Goal: Task Accomplishment & Management: Use online tool/utility

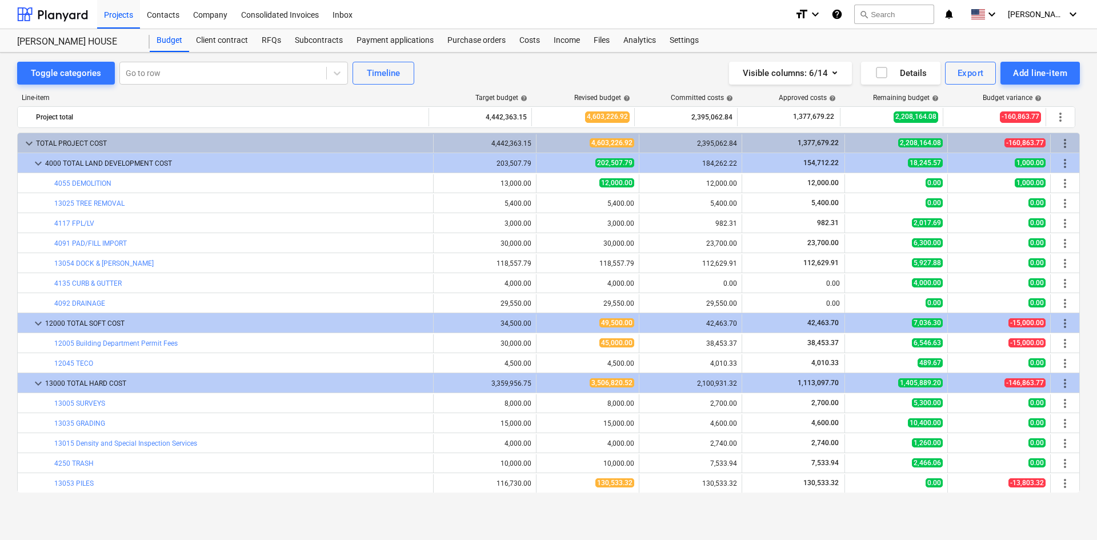
scroll to position [229, 0]
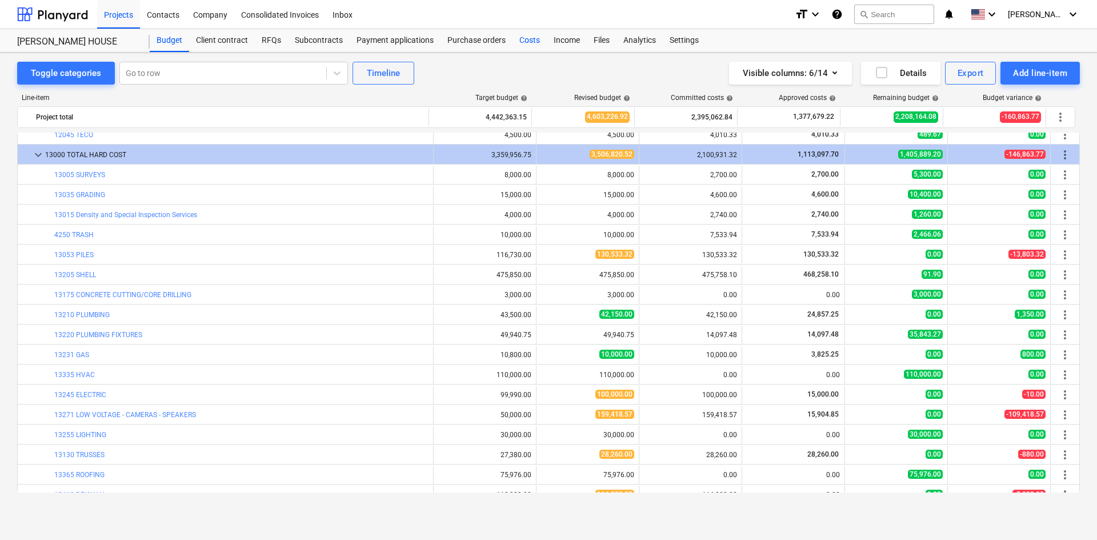
click at [531, 35] on div "Costs" at bounding box center [529, 40] width 34 height 23
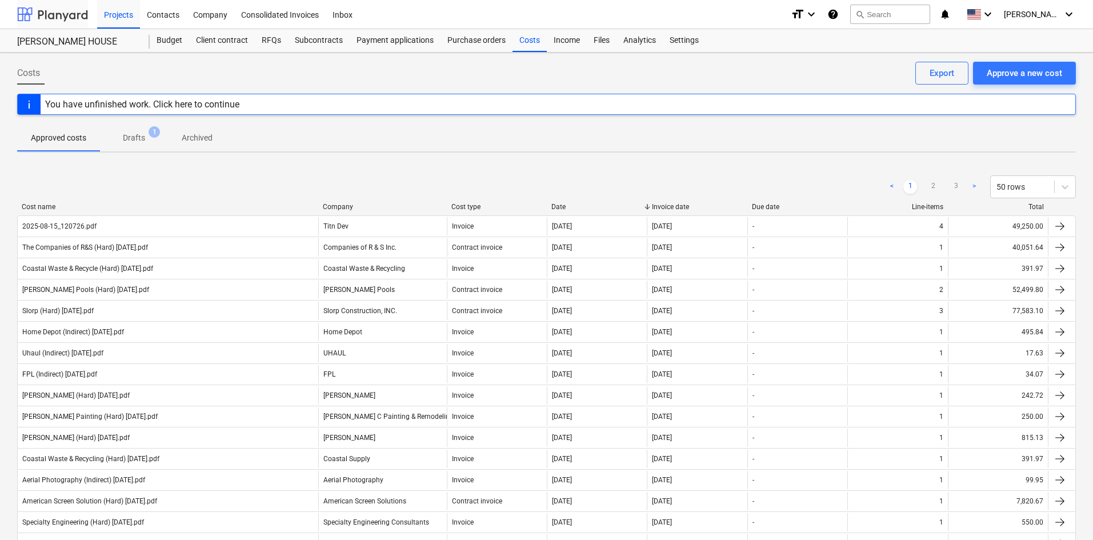
click at [66, 3] on div at bounding box center [52, 14] width 71 height 29
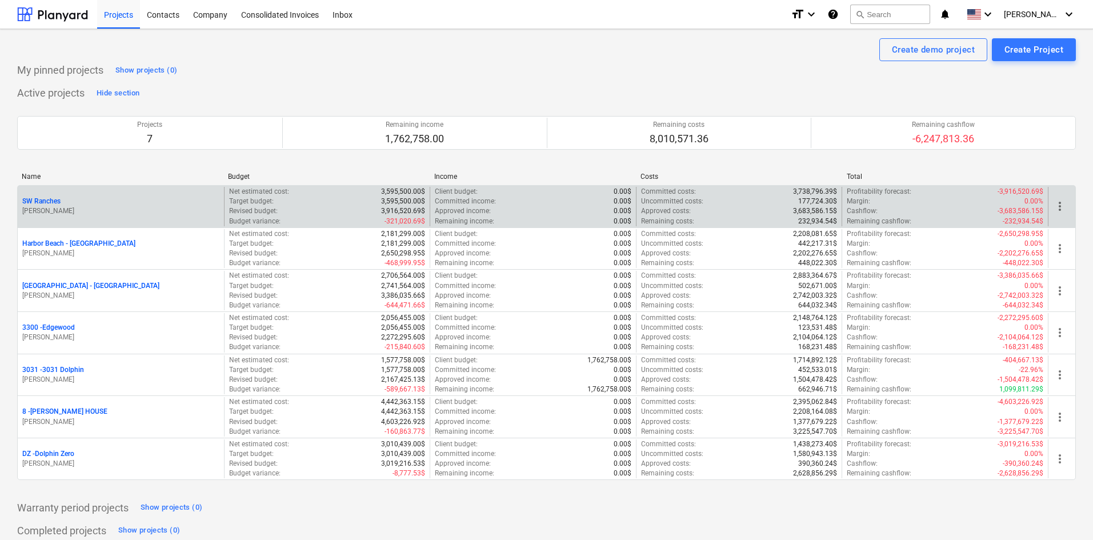
click at [54, 204] on p "SW Ranches" at bounding box center [41, 202] width 38 height 10
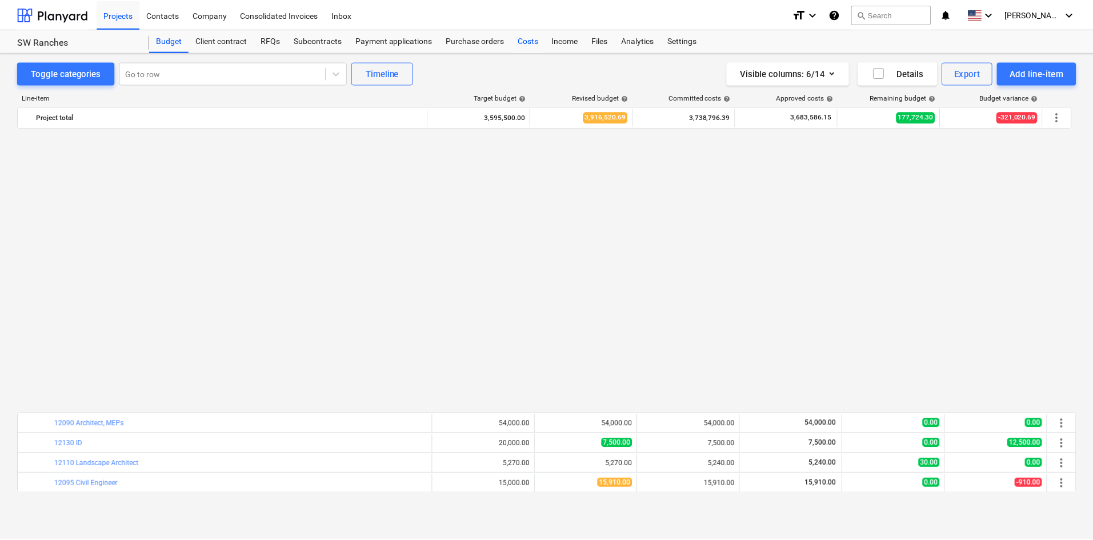
scroll to position [686, 0]
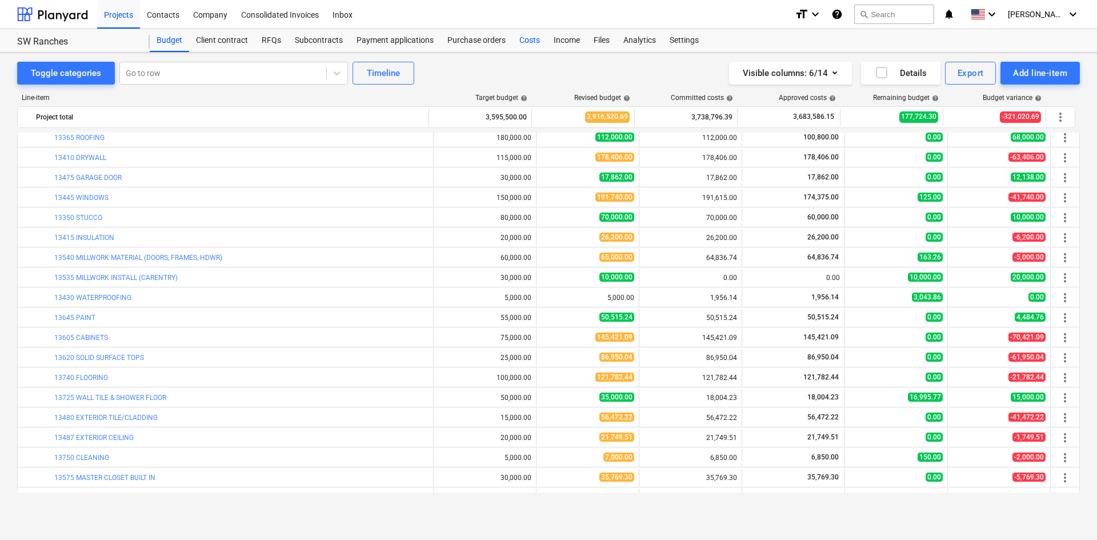
click at [526, 42] on div "Costs" at bounding box center [529, 40] width 34 height 23
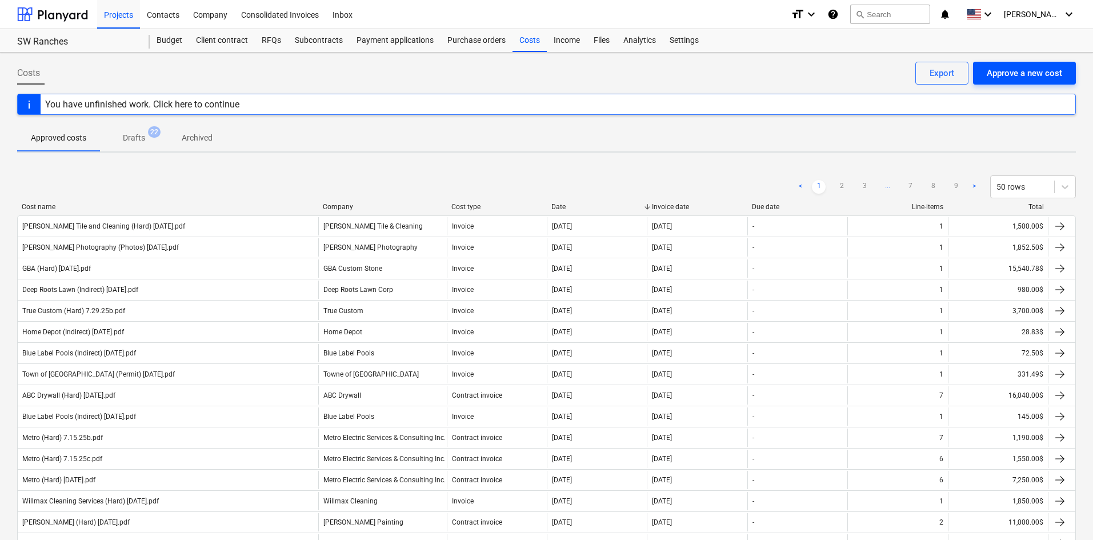
click at [1040, 78] on div "Approve a new cost" at bounding box center [1024, 73] width 75 height 15
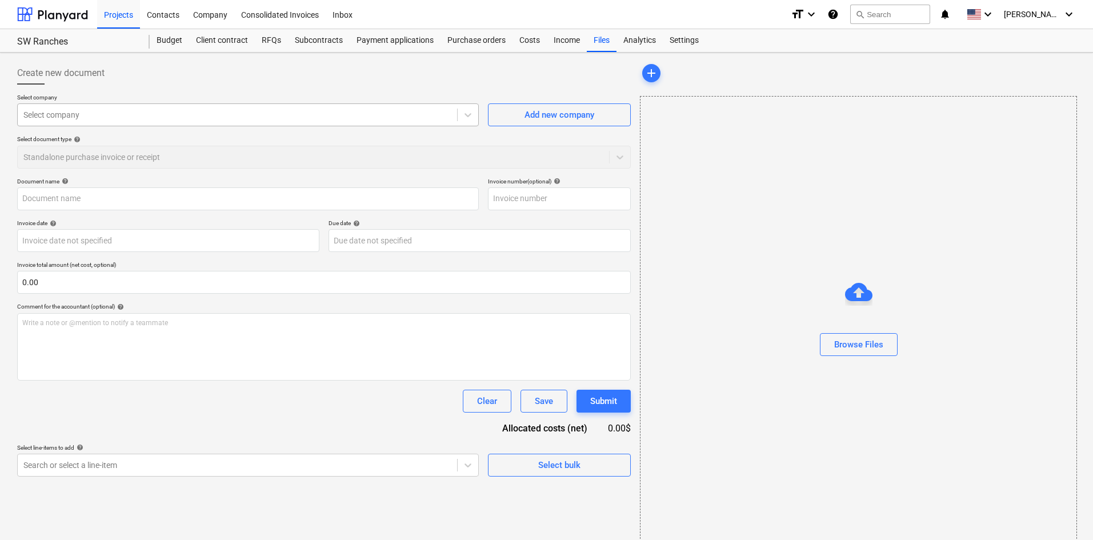
click at [235, 122] on div "Select company" at bounding box center [237, 115] width 439 height 16
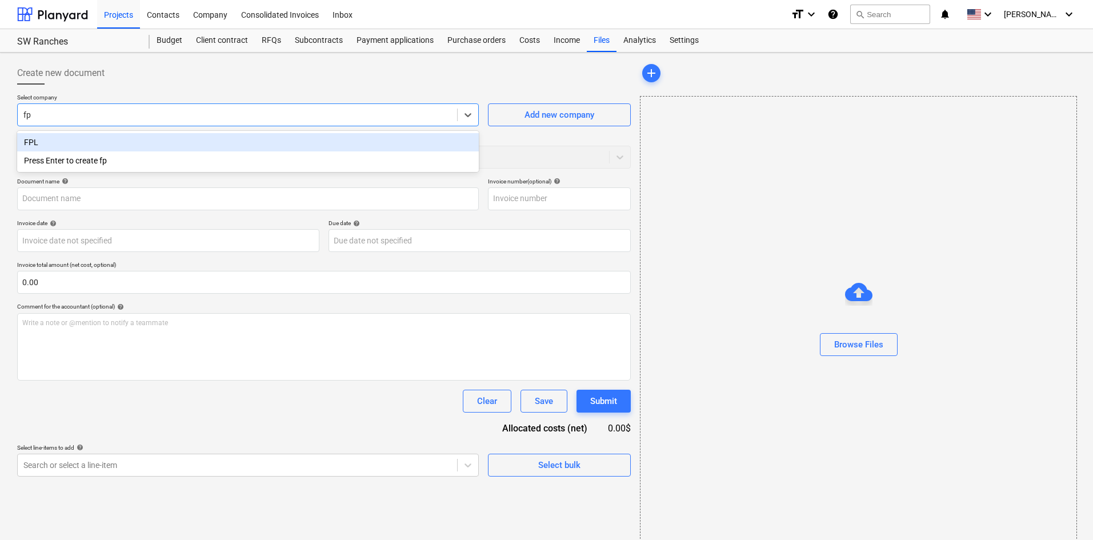
type input "fpl"
click at [233, 143] on div "FPL" at bounding box center [248, 142] width 462 height 18
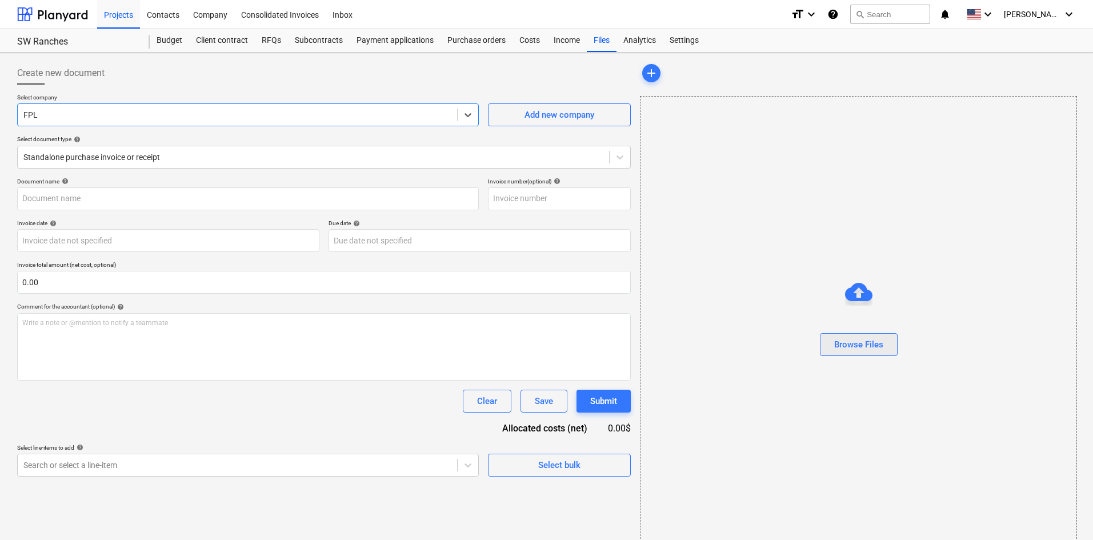
click at [867, 342] on div "Browse Files" at bounding box center [858, 344] width 49 height 15
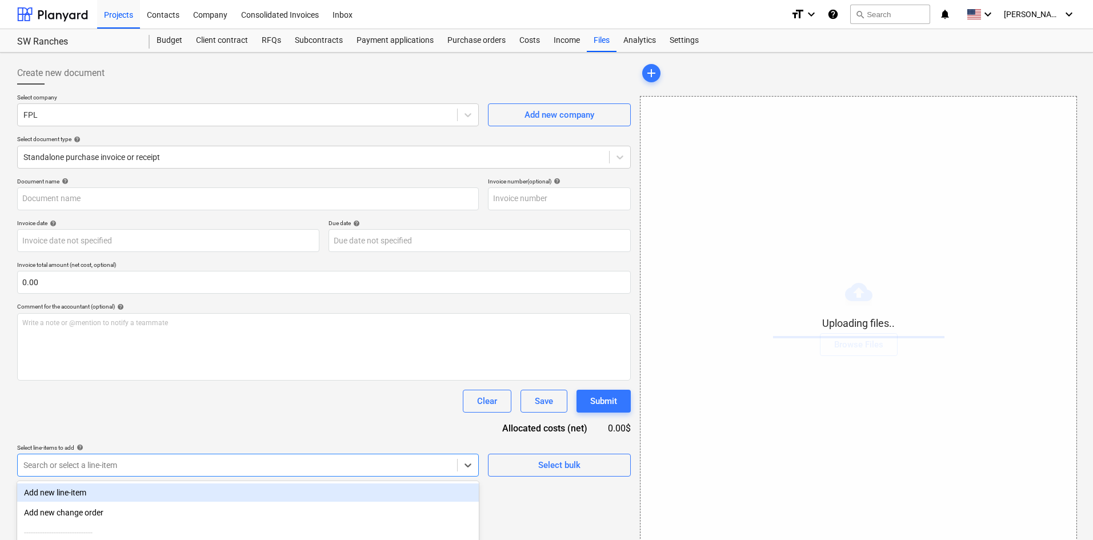
scroll to position [115, 0]
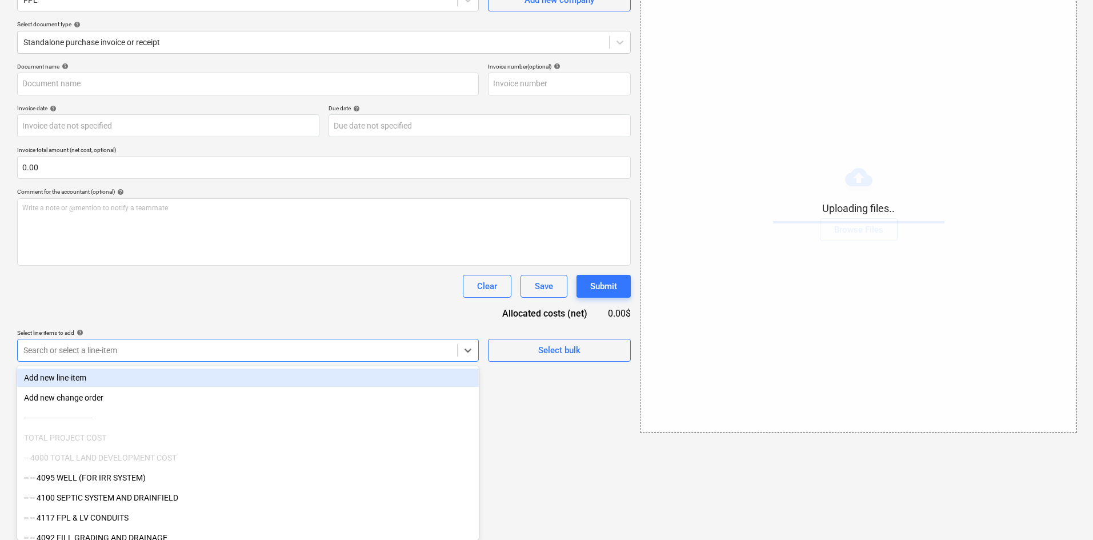
click at [338, 425] on body "Projects Contacts Company Consolidated Invoices Inbox format_size keyboard_arro…" at bounding box center [546, 155] width 1093 height 540
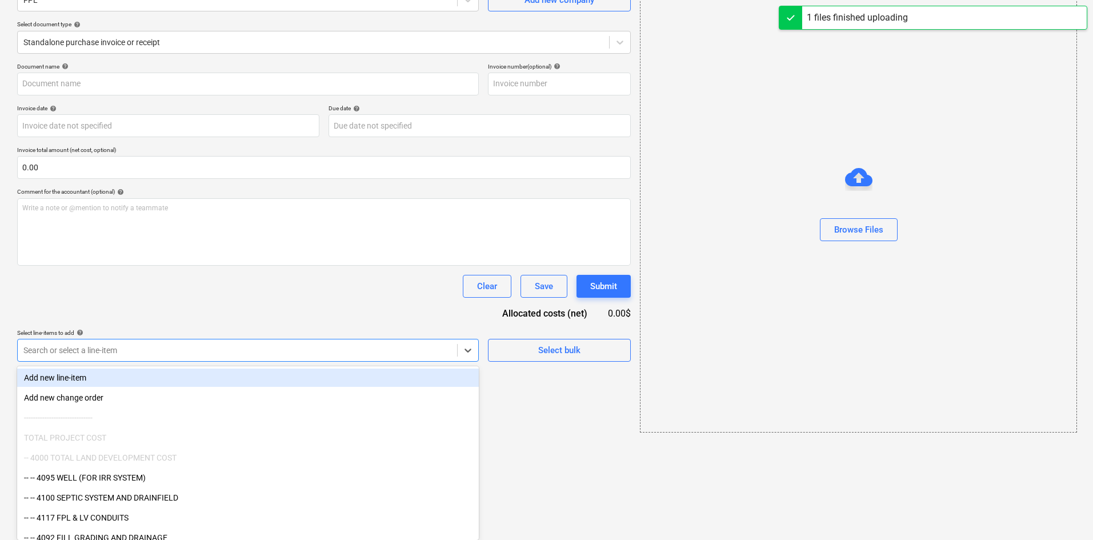
type input "FPL (Indirect) [DATE].pdf"
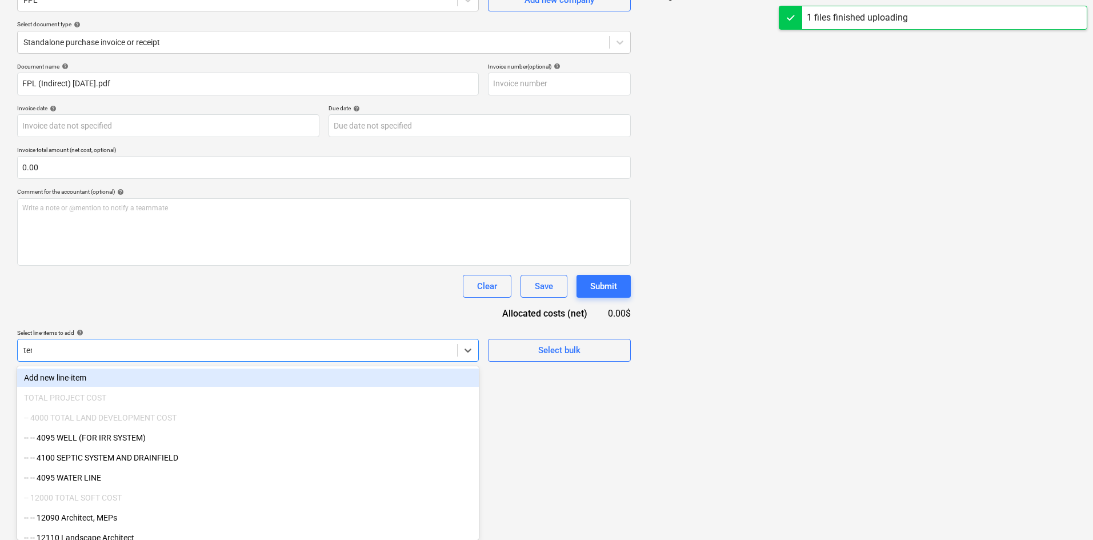
scroll to position [114, 0]
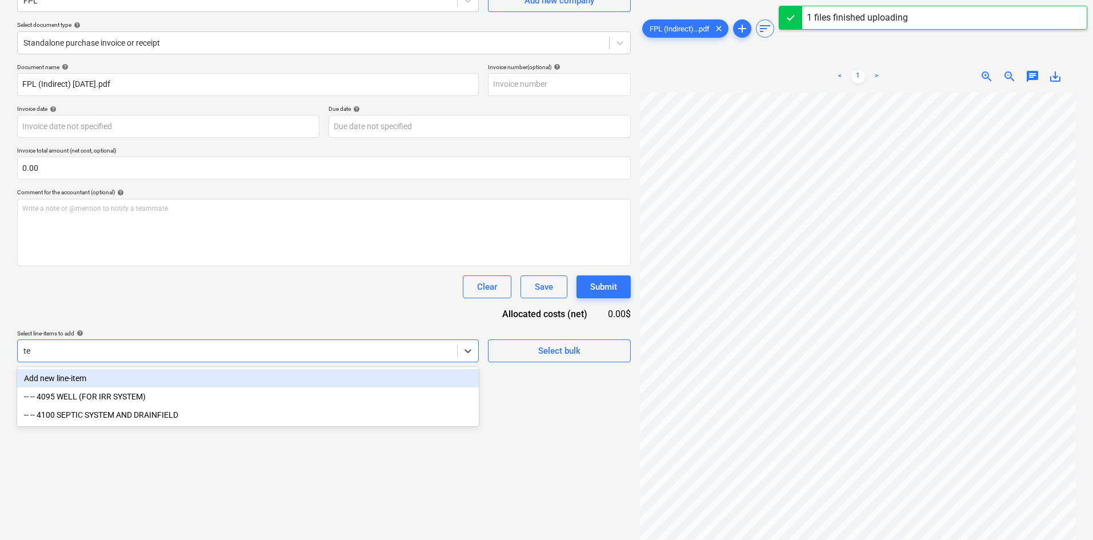
type input "t"
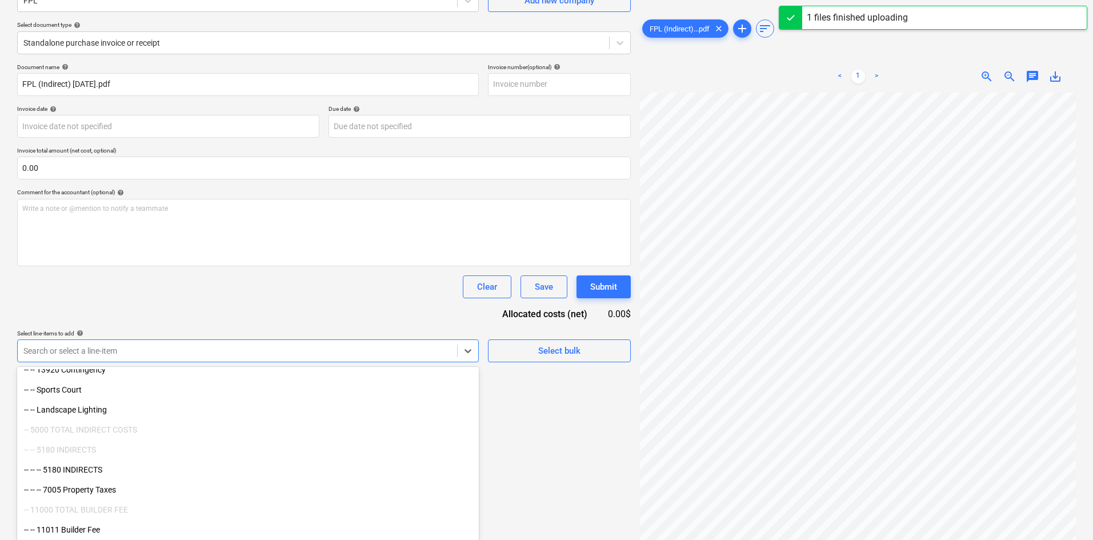
scroll to position [115, 0]
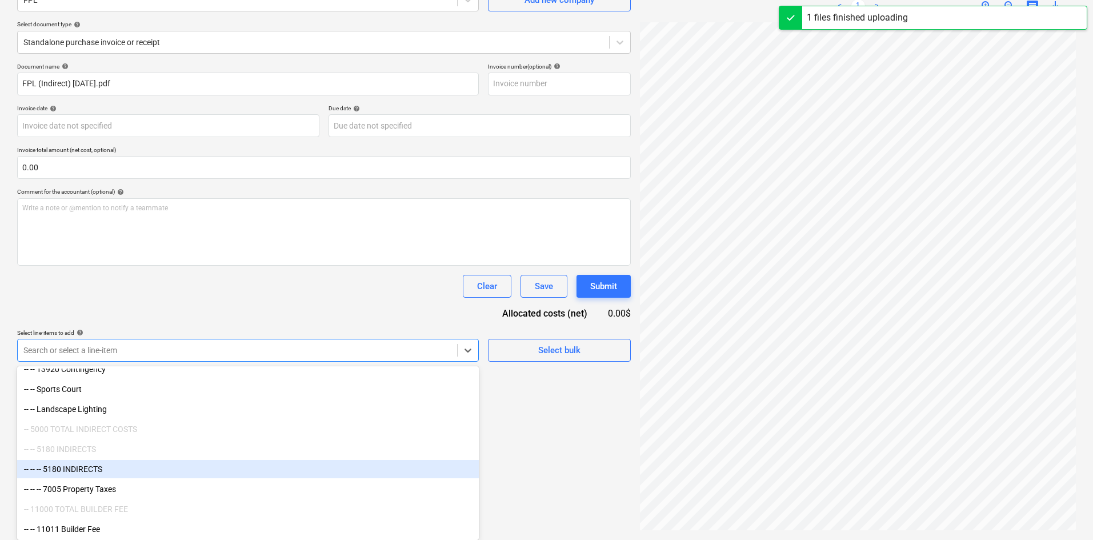
click at [121, 471] on div "-- -- -- 5180 INDIRECTS" at bounding box center [248, 469] width 462 height 18
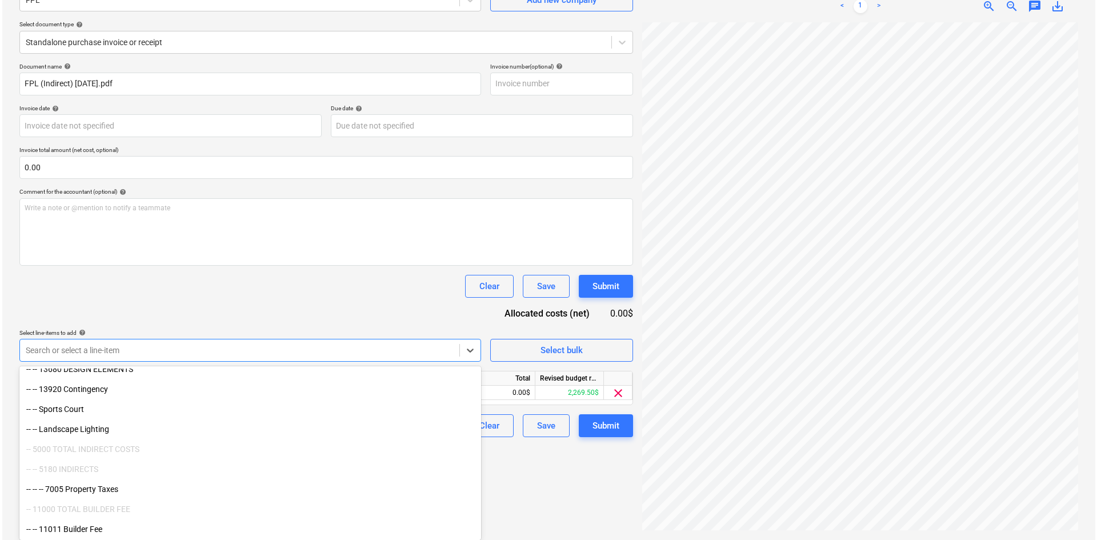
scroll to position [114, 0]
click at [267, 295] on div "Clear Save Submit" at bounding box center [324, 286] width 614 height 23
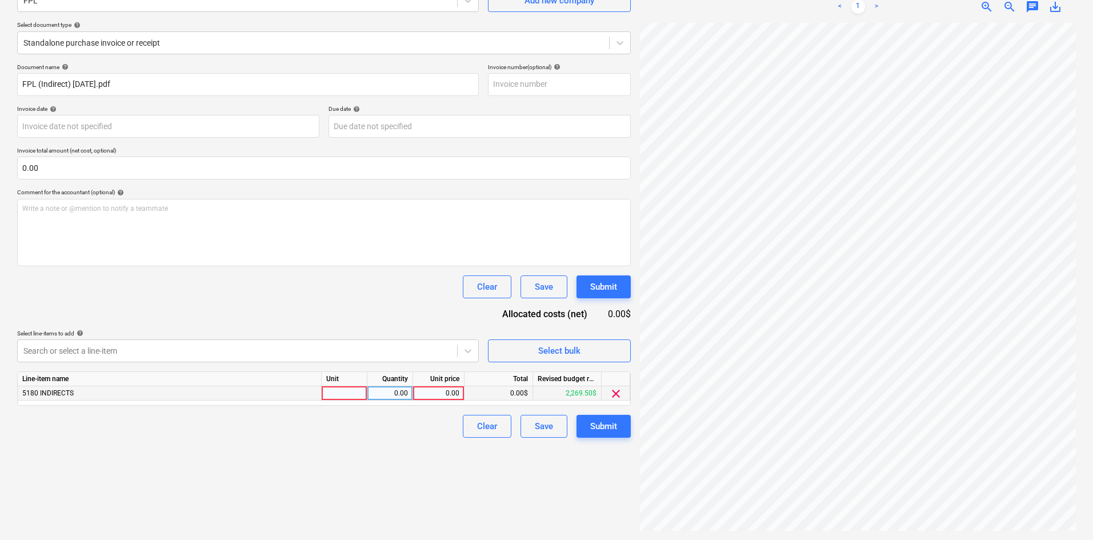
click at [429, 400] on div "0.00" at bounding box center [439, 393] width 42 height 14
type input "767.98"
click at [388, 500] on div "Create new document Select company FPL Add new company Select document type hel…" at bounding box center [324, 239] width 623 height 592
click at [618, 433] on button "Submit" at bounding box center [603, 426] width 54 height 23
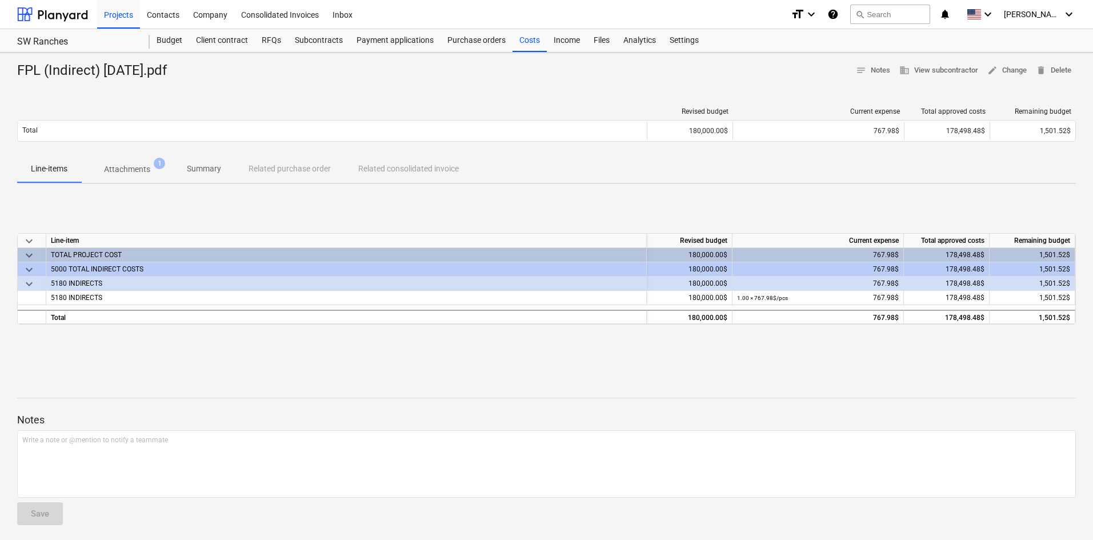
drag, startPoint x: 31, startPoint y: 349, endPoint x: 23, endPoint y: 351, distance: 7.8
click at [23, 351] on div "keyboard_arrow_down Line-item Revised budget Current expense Total approved cos…" at bounding box center [546, 278] width 1059 height 171
drag, startPoint x: 855, startPoint y: 512, endPoint x: 779, endPoint y: 508, distance: 76.7
click at [855, 512] on div "Notes Write a note or @mention to notify a teammate ﻿ Save" at bounding box center [546, 458] width 1059 height 151
drag, startPoint x: 233, startPoint y: 367, endPoint x: 270, endPoint y: 399, distance: 49.0
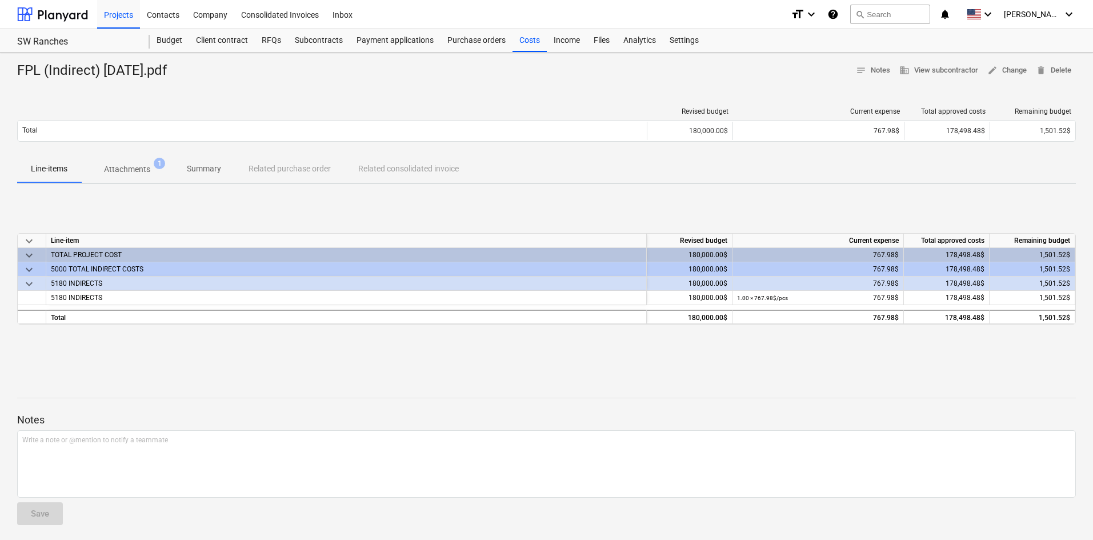
click at [232, 367] on div "FPL (Indirect) [DATE].pdf notes Notes business View subcontractor edit Change d…" at bounding box center [546, 298] width 1093 height 491
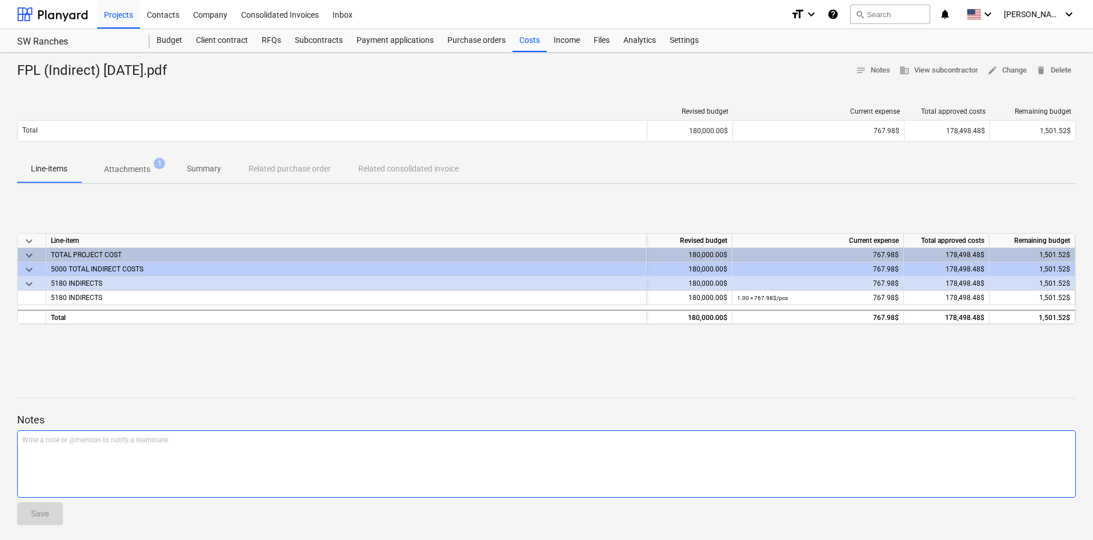
click at [596, 466] on div "Write a note or @mention to notify a teammate [PERSON_NAME]" at bounding box center [546, 463] width 1059 height 67
click at [458, 489] on div "Write a note or @mention to notify a teammate [PERSON_NAME]" at bounding box center [546, 463] width 1059 height 67
